Goal: Transaction & Acquisition: Download file/media

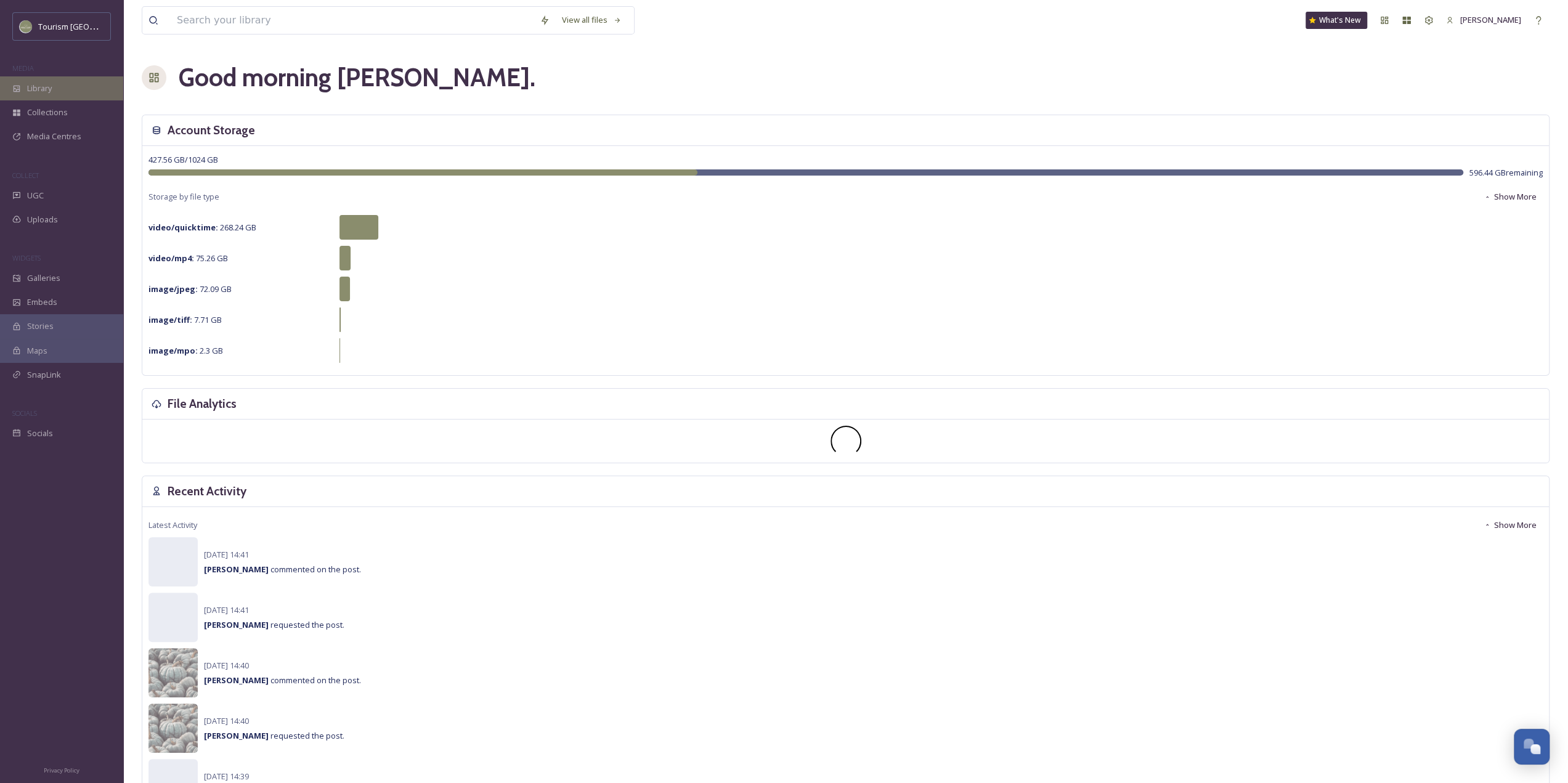
click at [64, 90] on div "Library" at bounding box center [61, 88] width 123 height 24
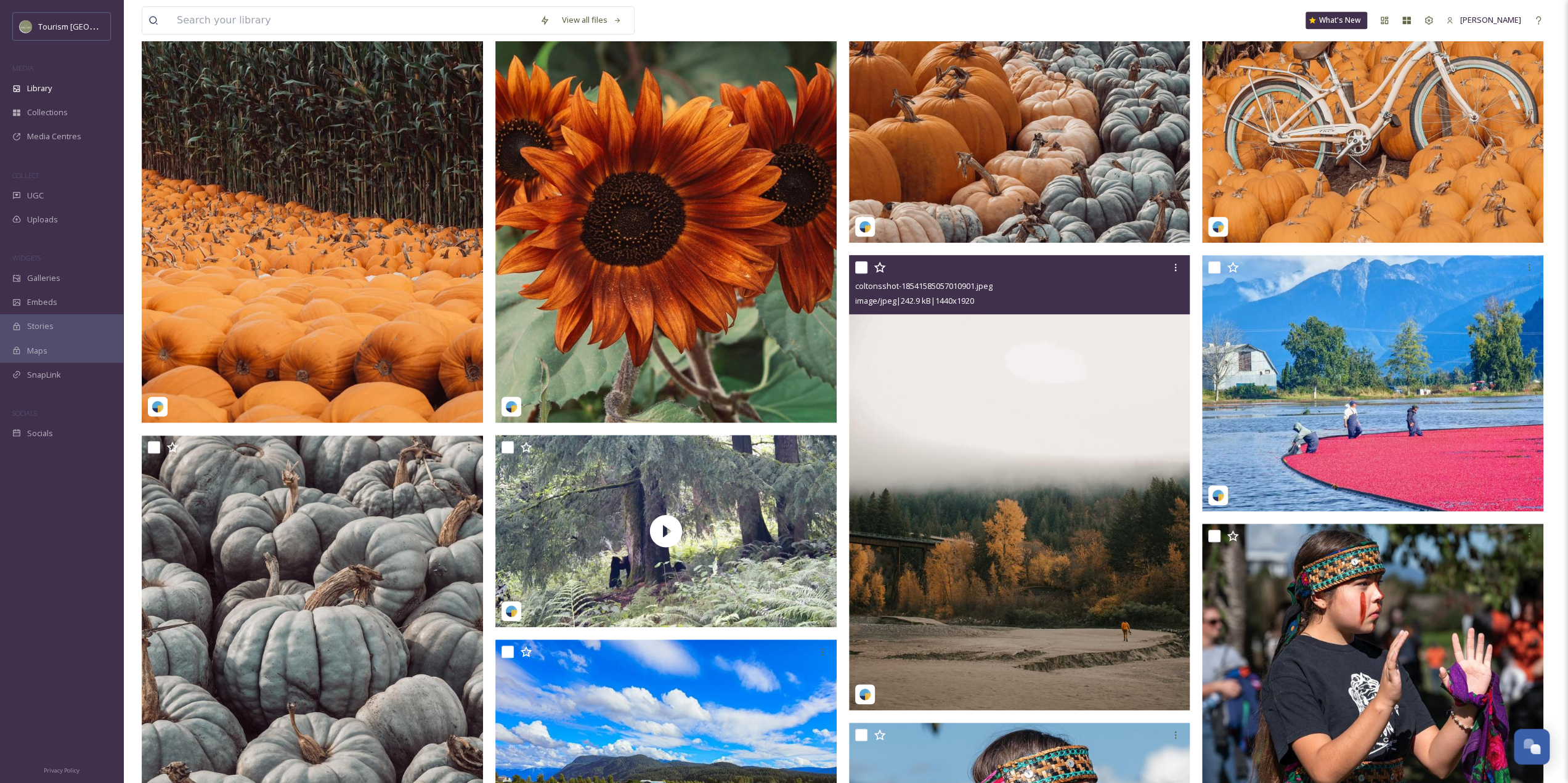
scroll to position [677, 0]
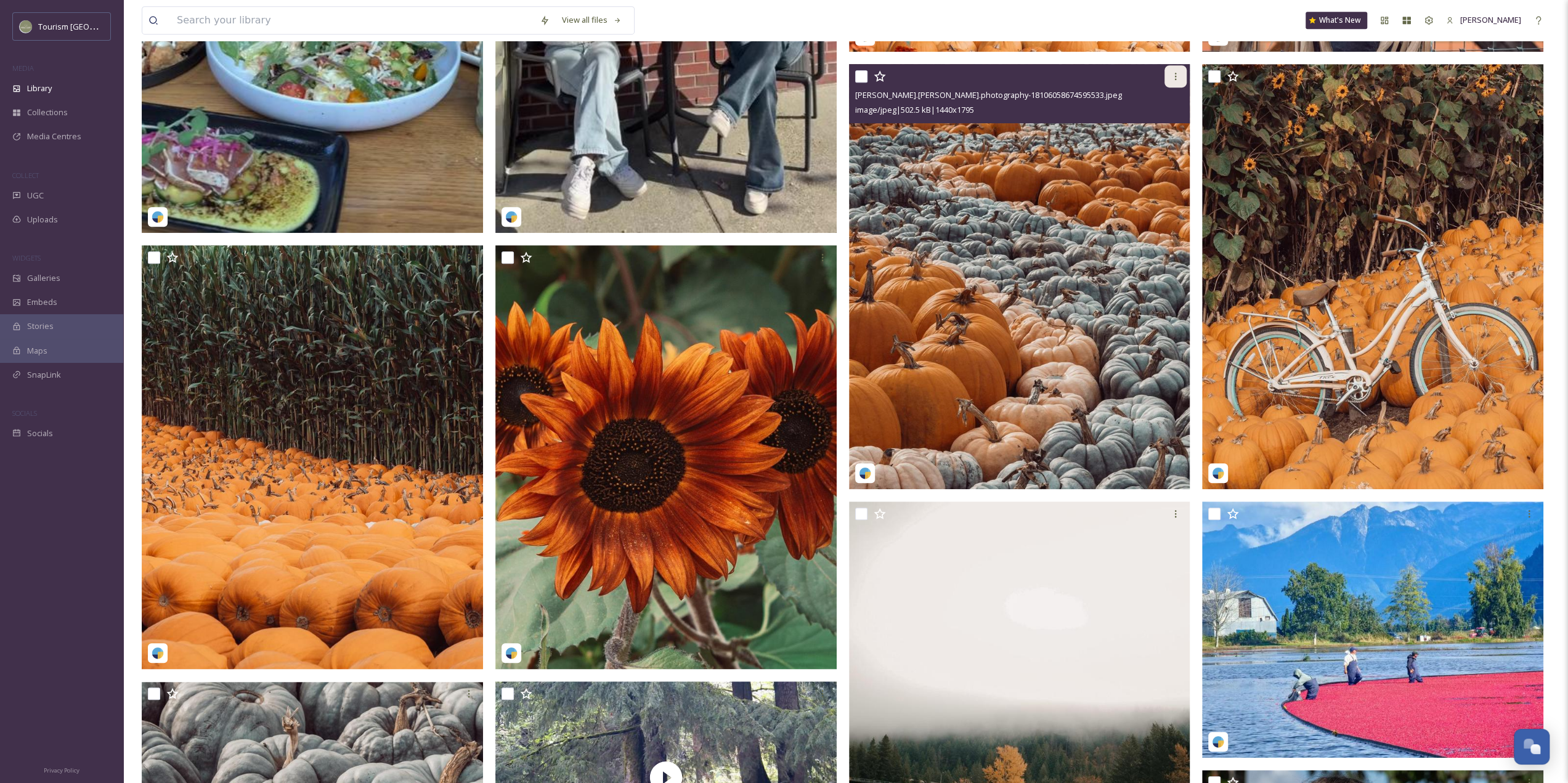
click at [1181, 84] on div at bounding box center [1175, 76] width 22 height 22
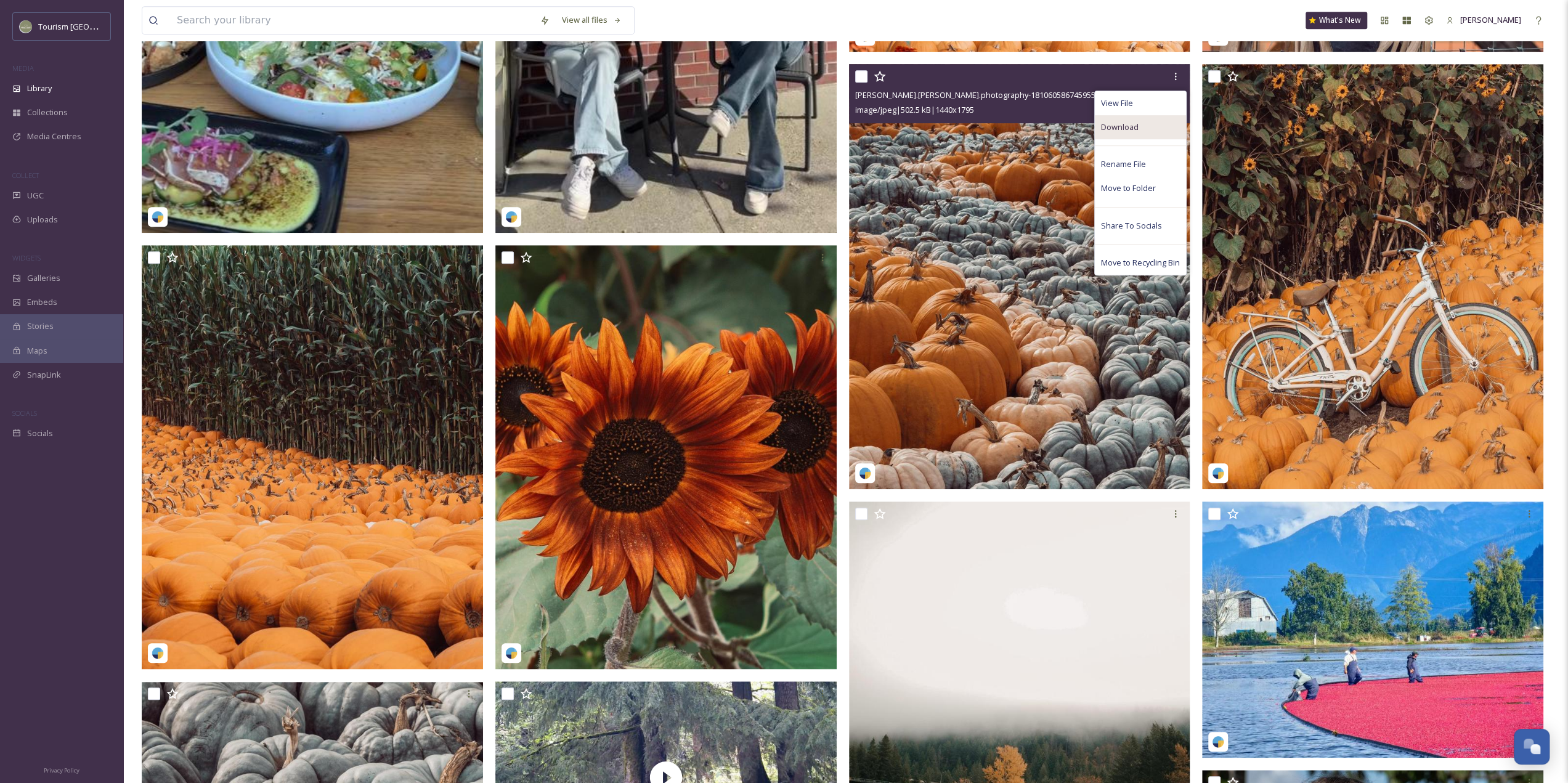
click at [1134, 133] on span "Download" at bounding box center [1119, 127] width 37 height 12
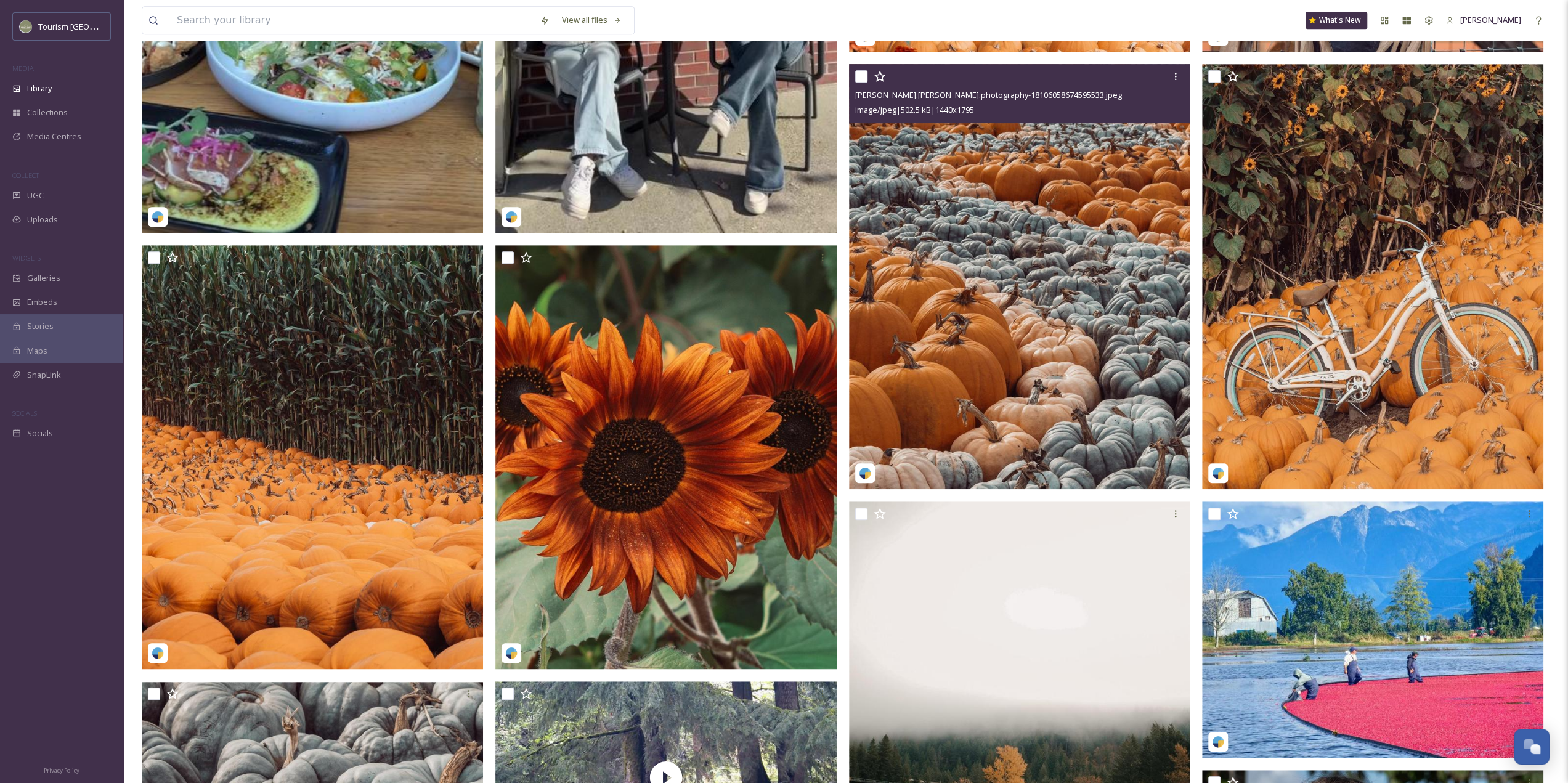
click at [913, 101] on span "[PERSON_NAME].[PERSON_NAME].photography-18106058674595533.jpeg" at bounding box center [988, 95] width 267 height 12
click at [976, 260] on img at bounding box center [1020, 276] width 342 height 425
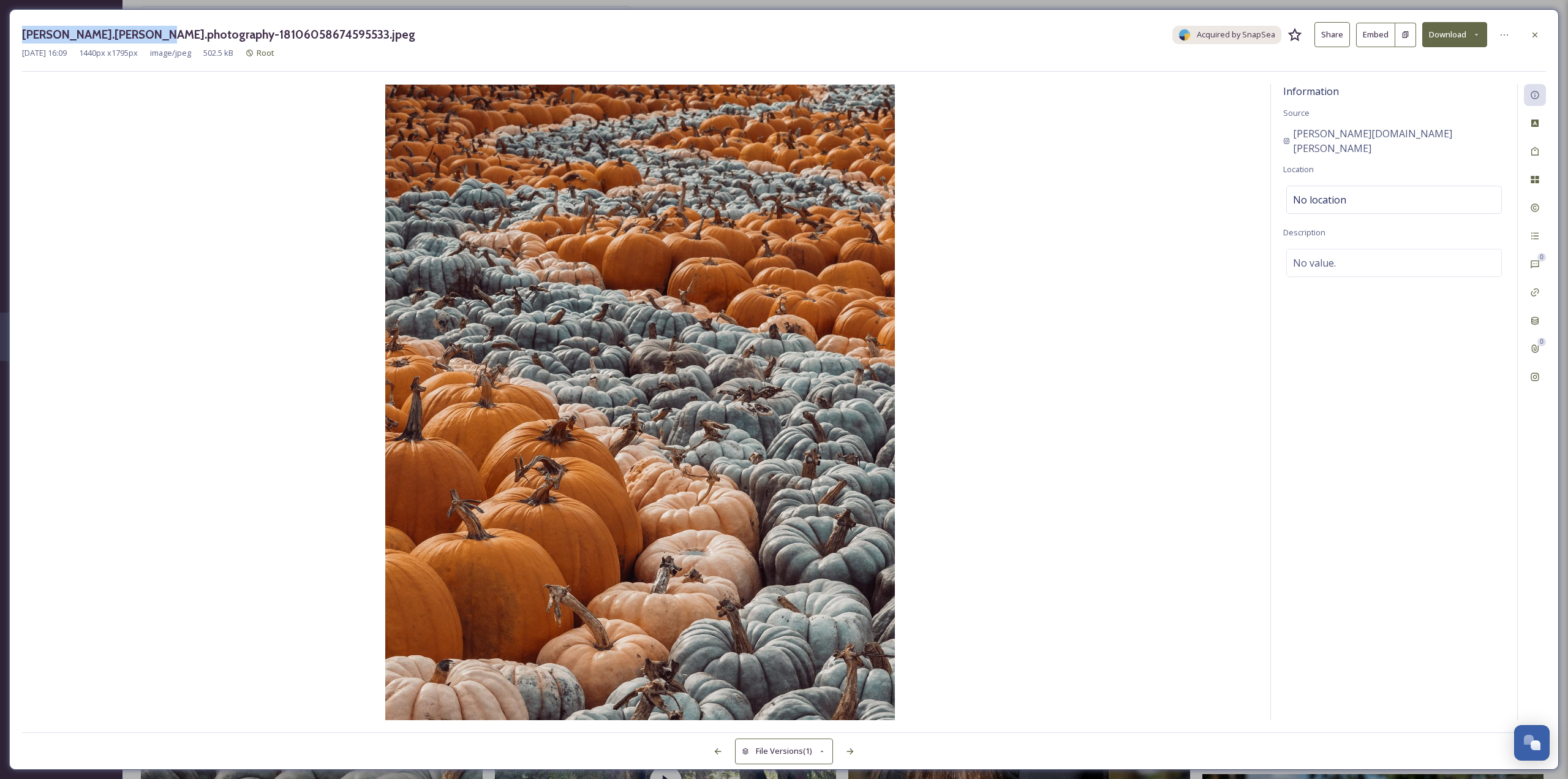
drag, startPoint x: 21, startPoint y: 32, endPoint x: 150, endPoint y: 36, distance: 129.1
click at [150, 36] on div "[PERSON_NAME].[PERSON_NAME].photography-18106058674595533.jpeg Acquired by Snap…" at bounding box center [784, 390] width 1550 height 761
copy h3 "[PERSON_NAME][DOMAIN_NAME][PERSON_NAME]"
drag, startPoint x: 1535, startPoint y: 33, endPoint x: 1381, endPoint y: 157, distance: 197.7
click at [1535, 33] on icon at bounding box center [1535, 33] width 5 height 5
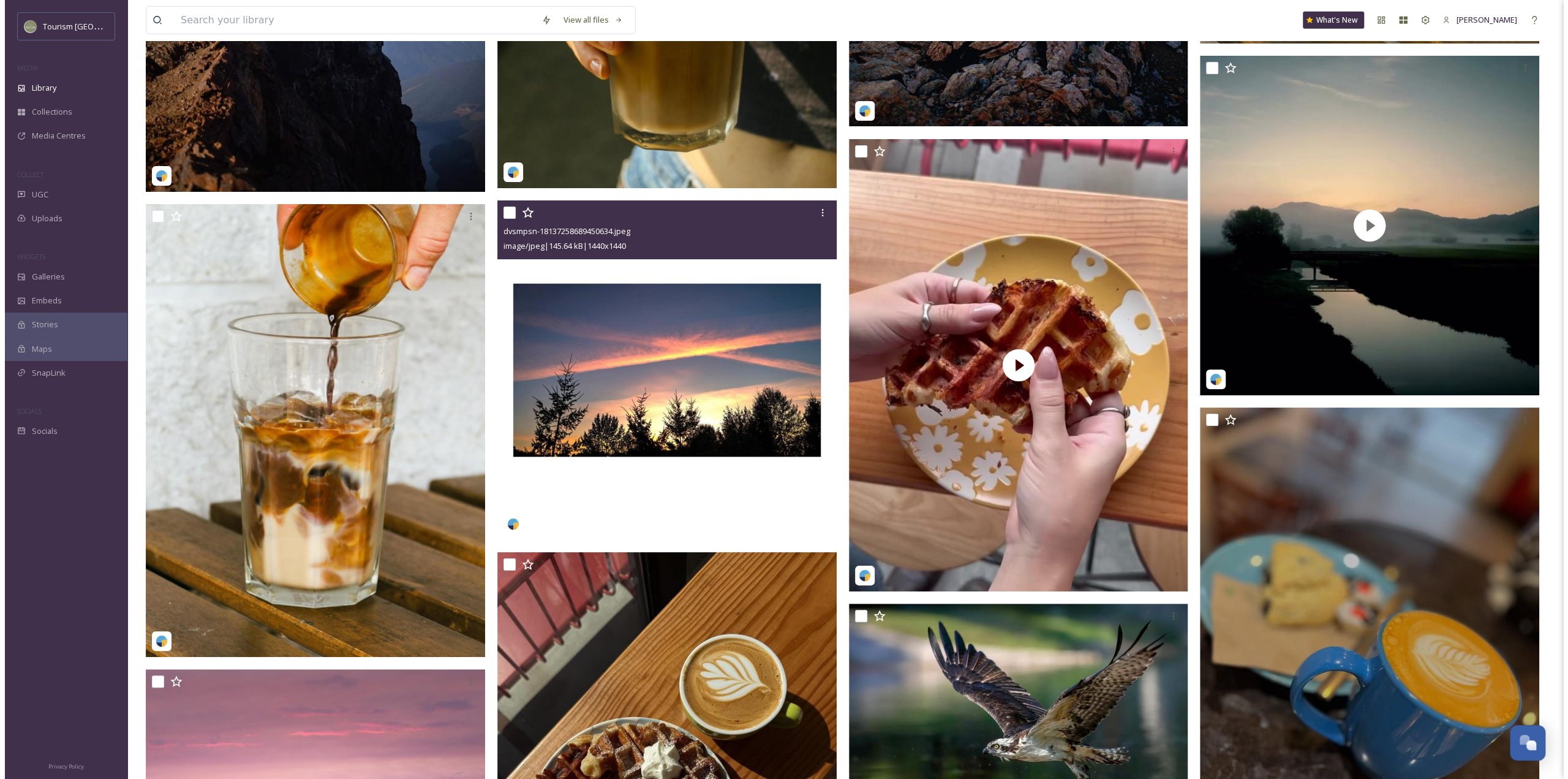
scroll to position [8456, 0]
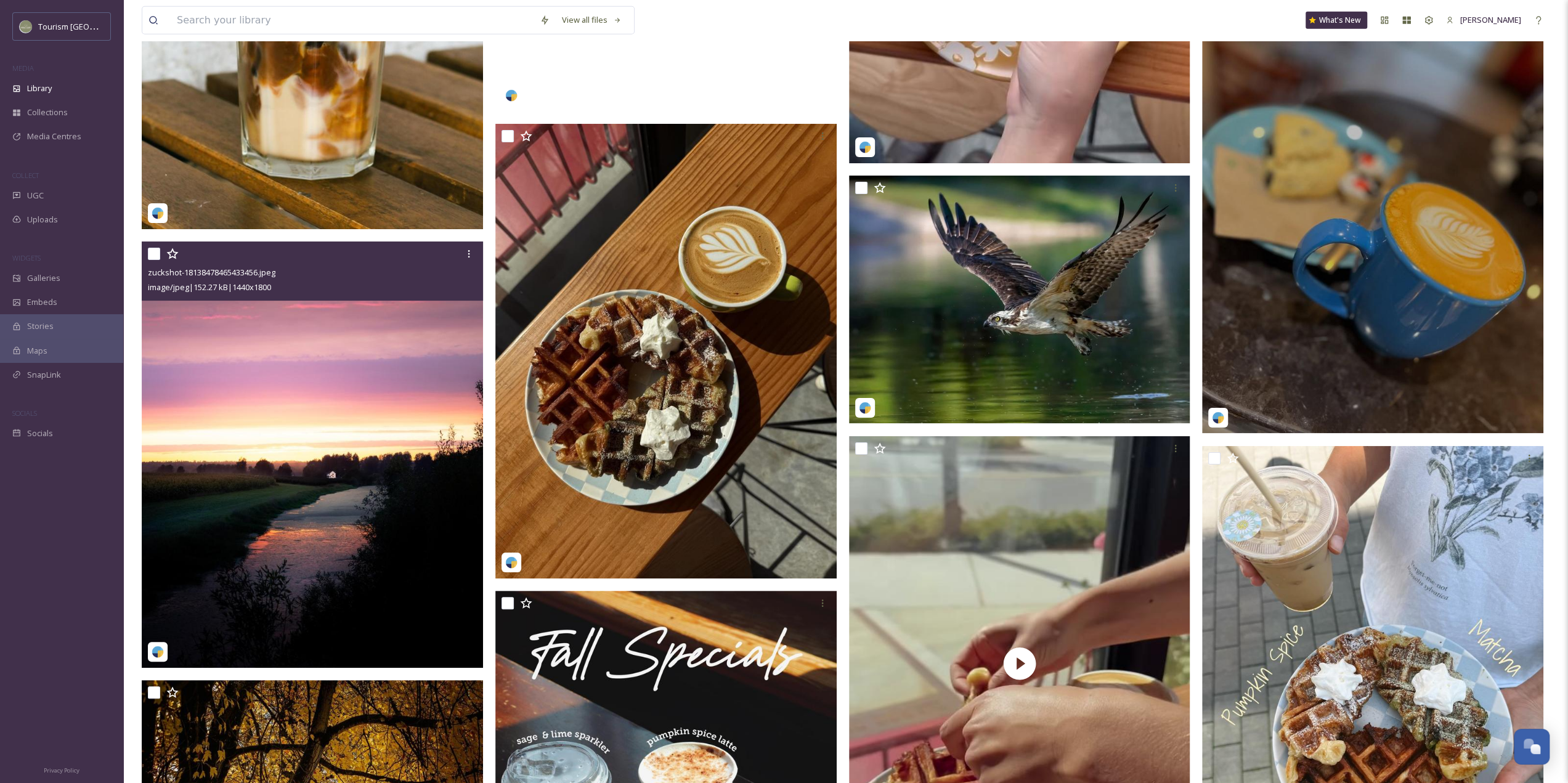
click at [365, 431] on img at bounding box center [313, 455] width 342 height 427
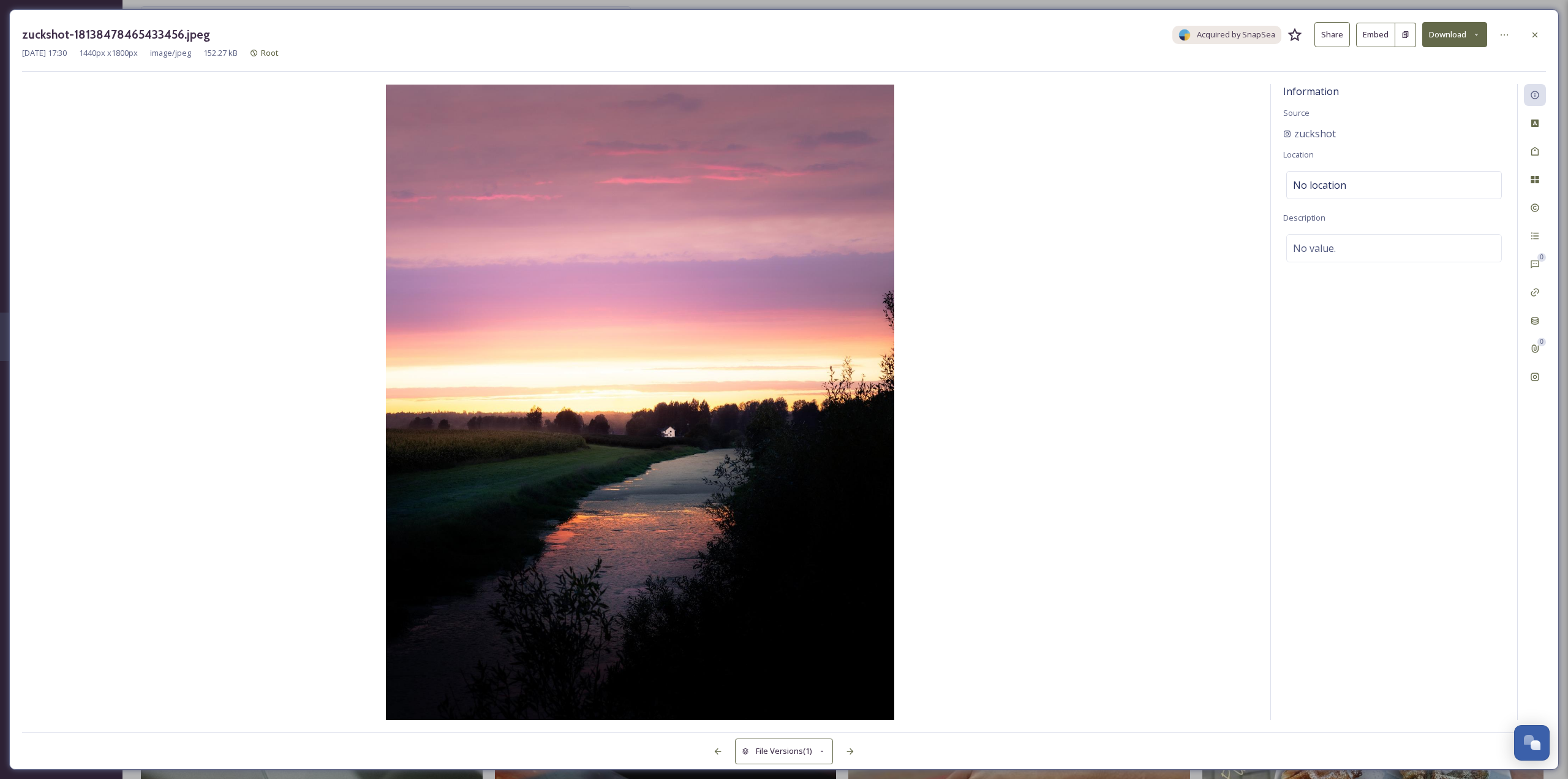
click at [1447, 37] on button "Download" at bounding box center [1454, 34] width 65 height 25
click at [1425, 69] on div "Download Original (1440 x 1800)" at bounding box center [1423, 62] width 128 height 24
